Goal: Find specific page/section: Find specific page/section

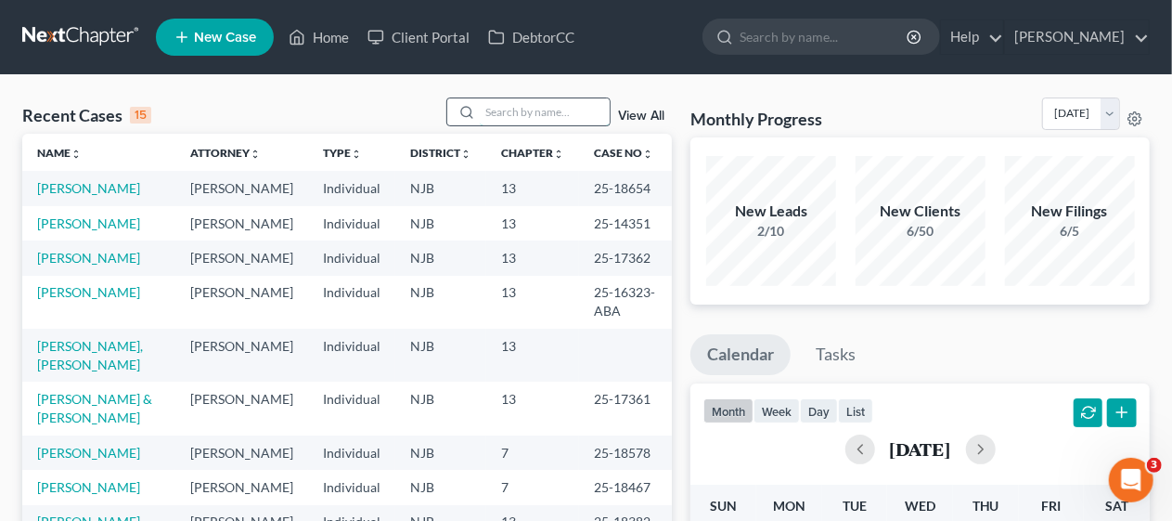
click at [492, 109] on input "search" at bounding box center [545, 111] width 130 height 27
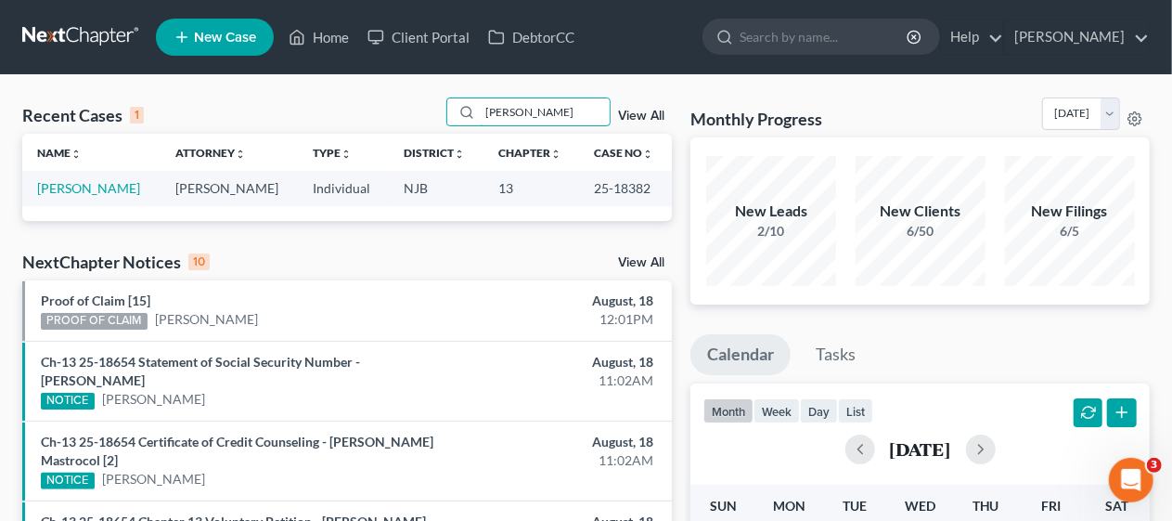
type input "[PERSON_NAME]"
click at [87, 186] on link "[PERSON_NAME]" at bounding box center [88, 188] width 103 height 16
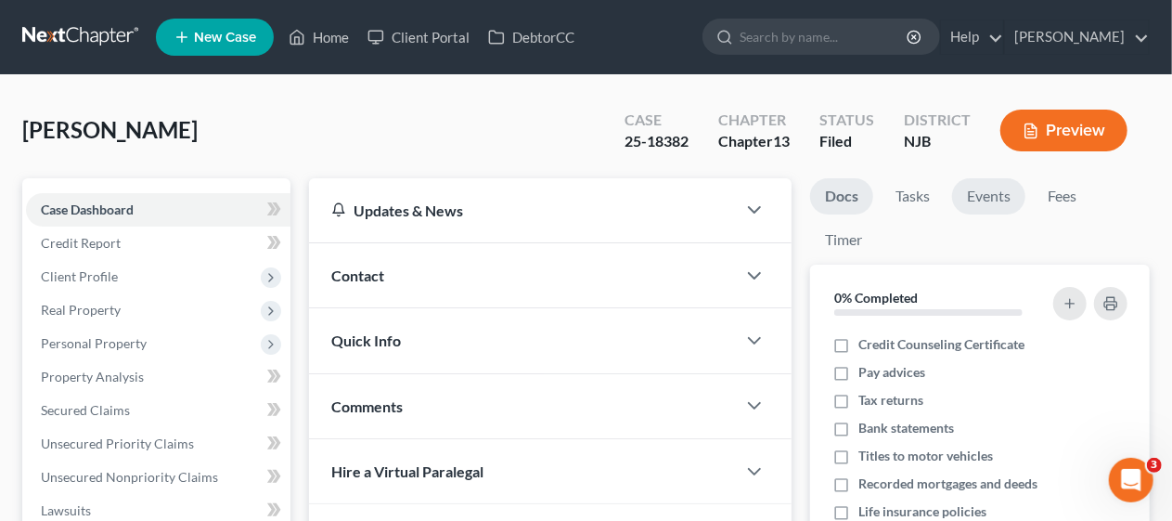
click at [985, 191] on link "Events" at bounding box center [988, 196] width 73 height 36
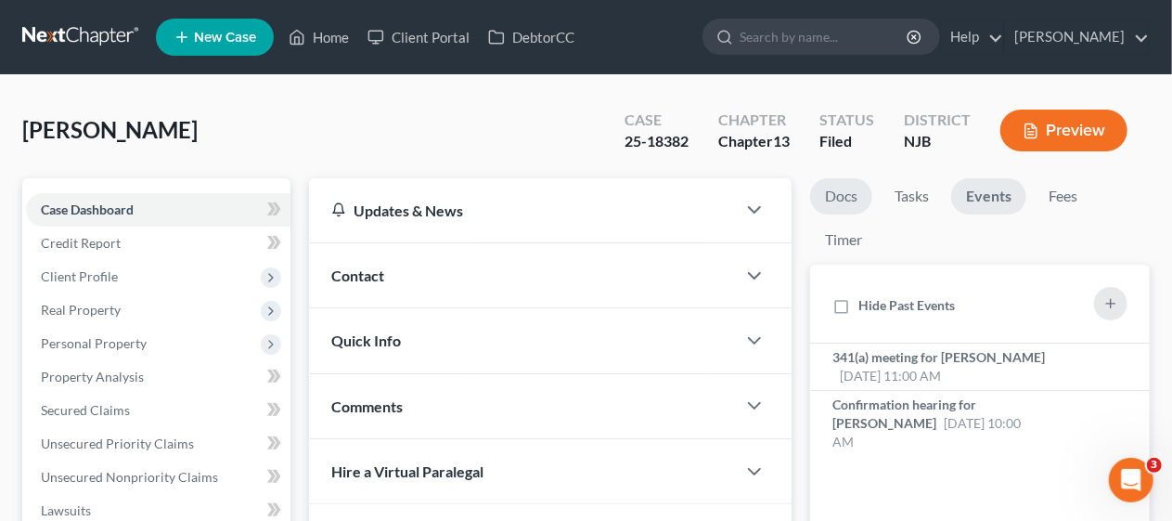
click at [848, 191] on link "Docs" at bounding box center [841, 196] width 62 height 36
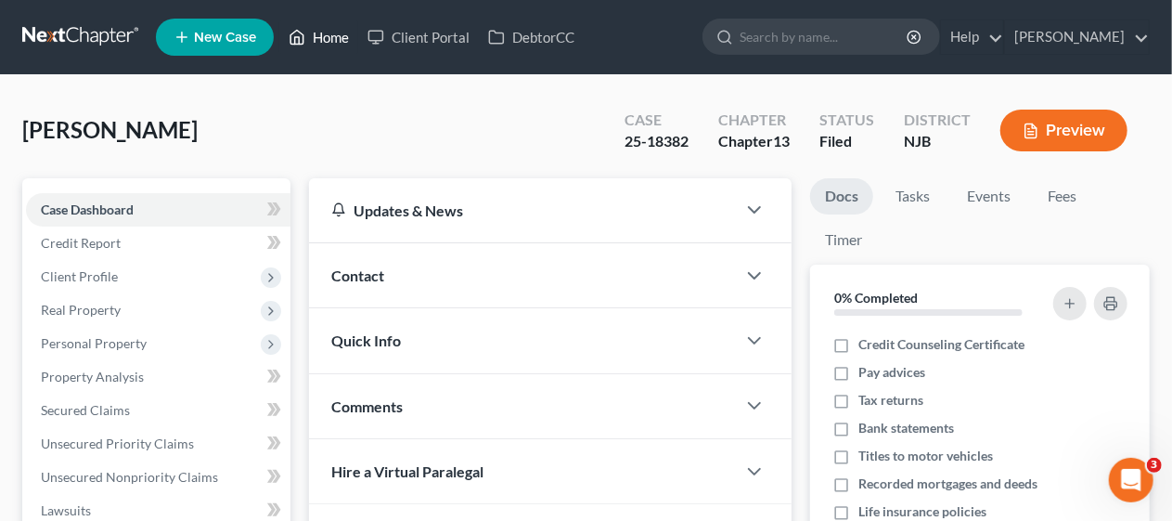
click at [330, 33] on link "Home" at bounding box center [318, 36] width 79 height 33
